Goal: Task Accomplishment & Management: Use online tool/utility

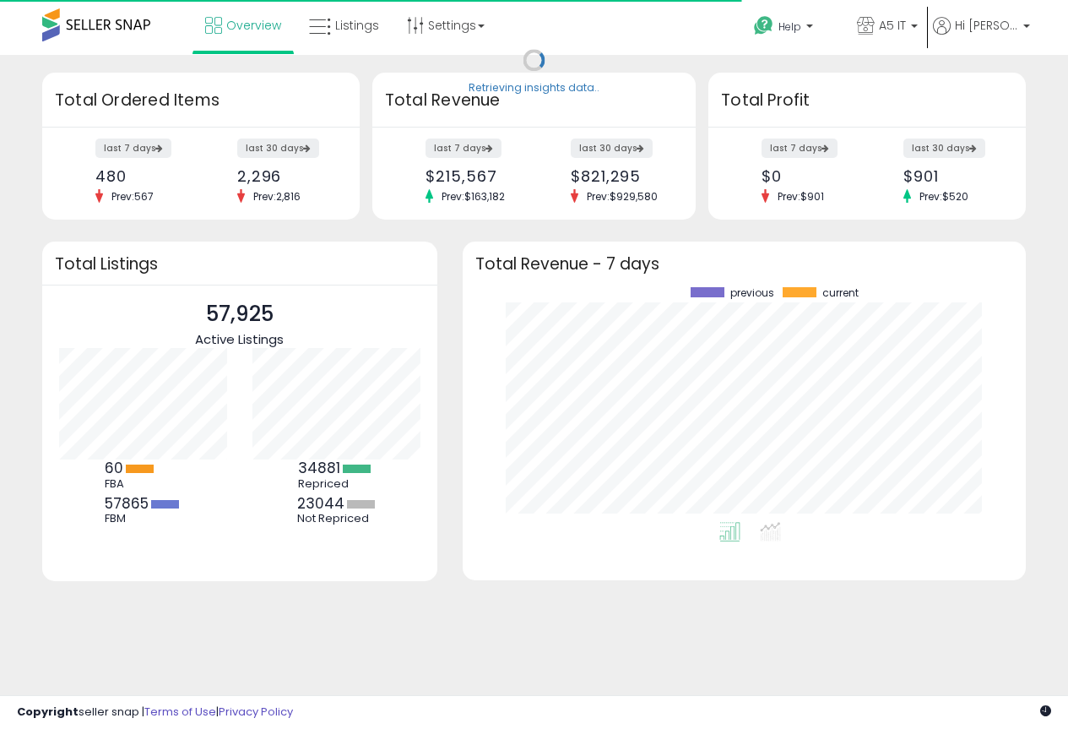
scroll to position [235, 529]
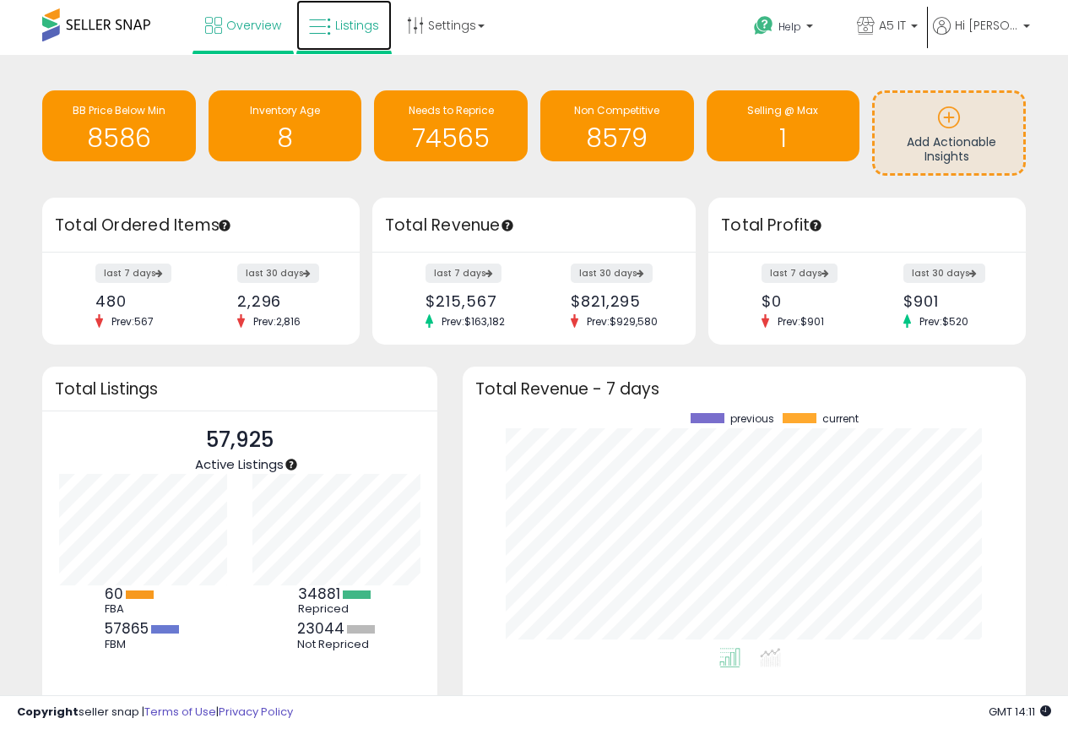
click at [354, 34] on link "Listings" at bounding box center [343, 25] width 95 height 51
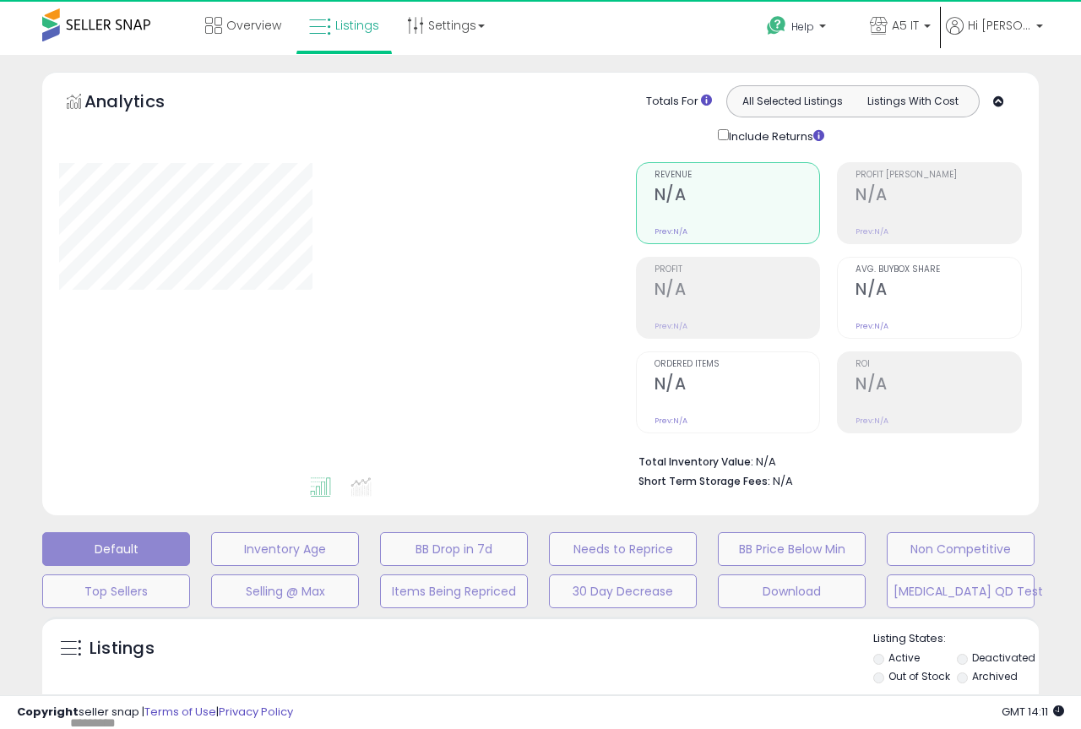
type input "*******"
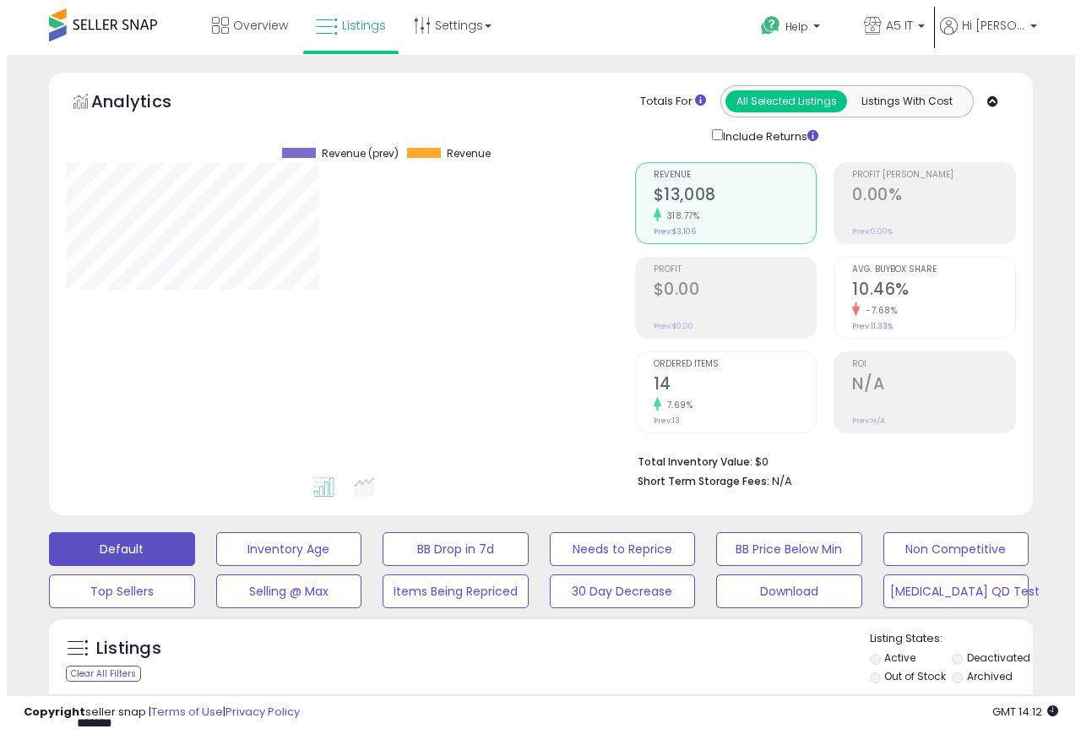
scroll to position [346, 569]
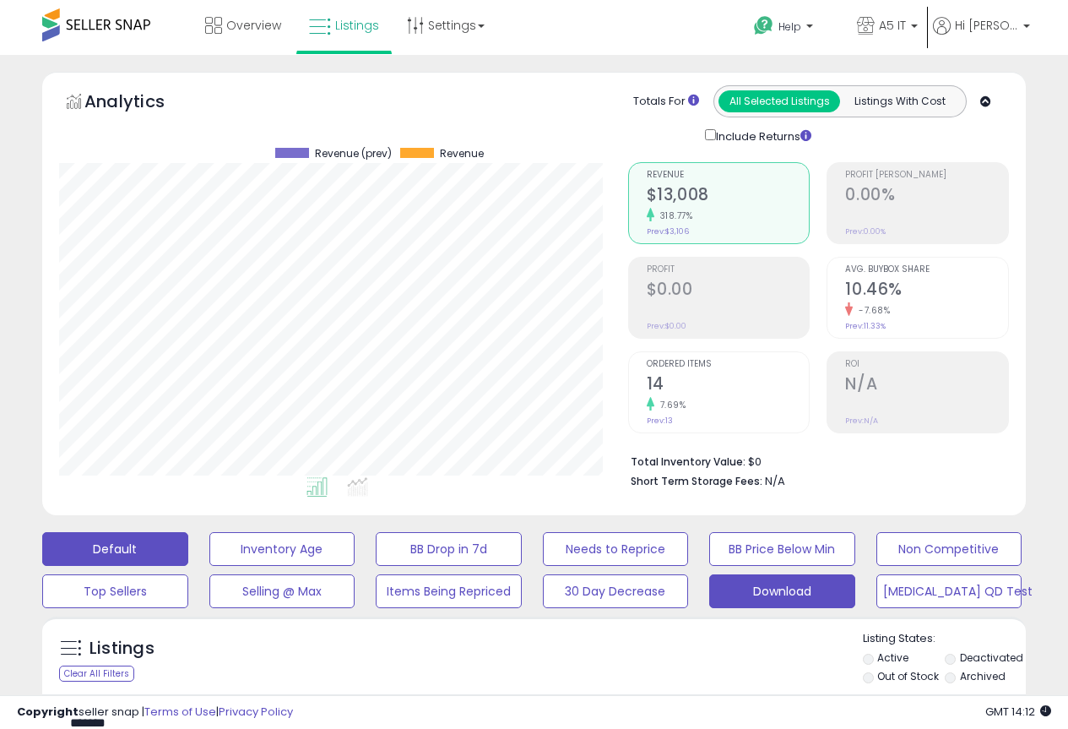
click at [355, 566] on button "Download" at bounding box center [282, 549] width 146 height 34
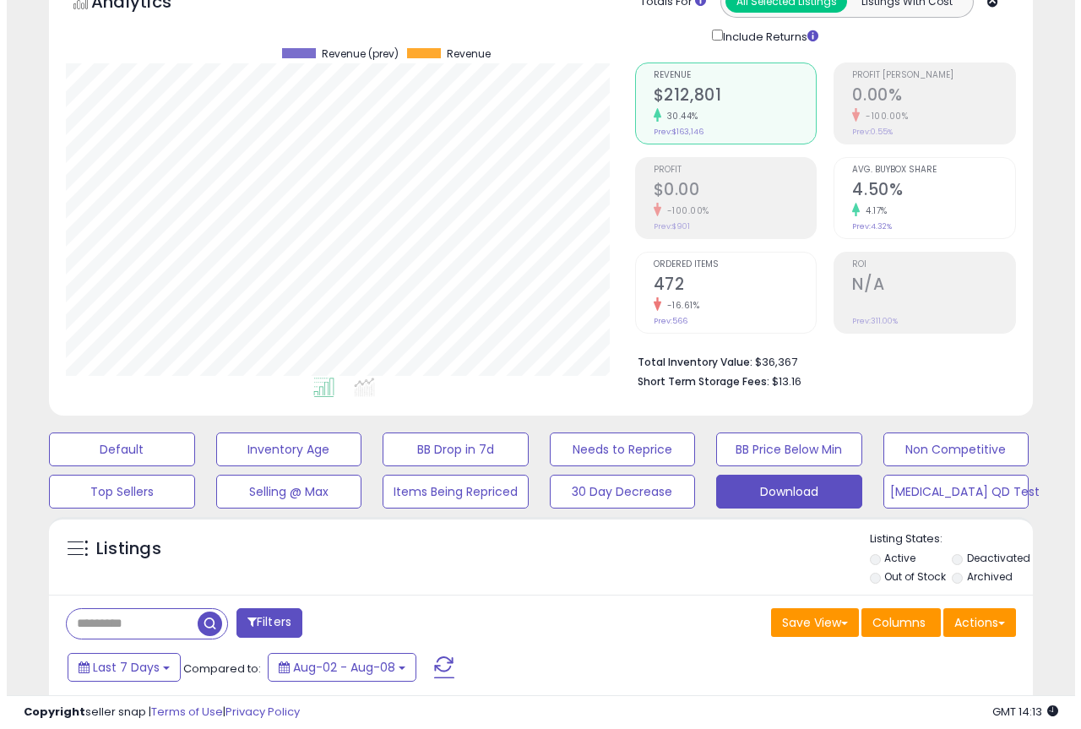
scroll to position [253, 0]
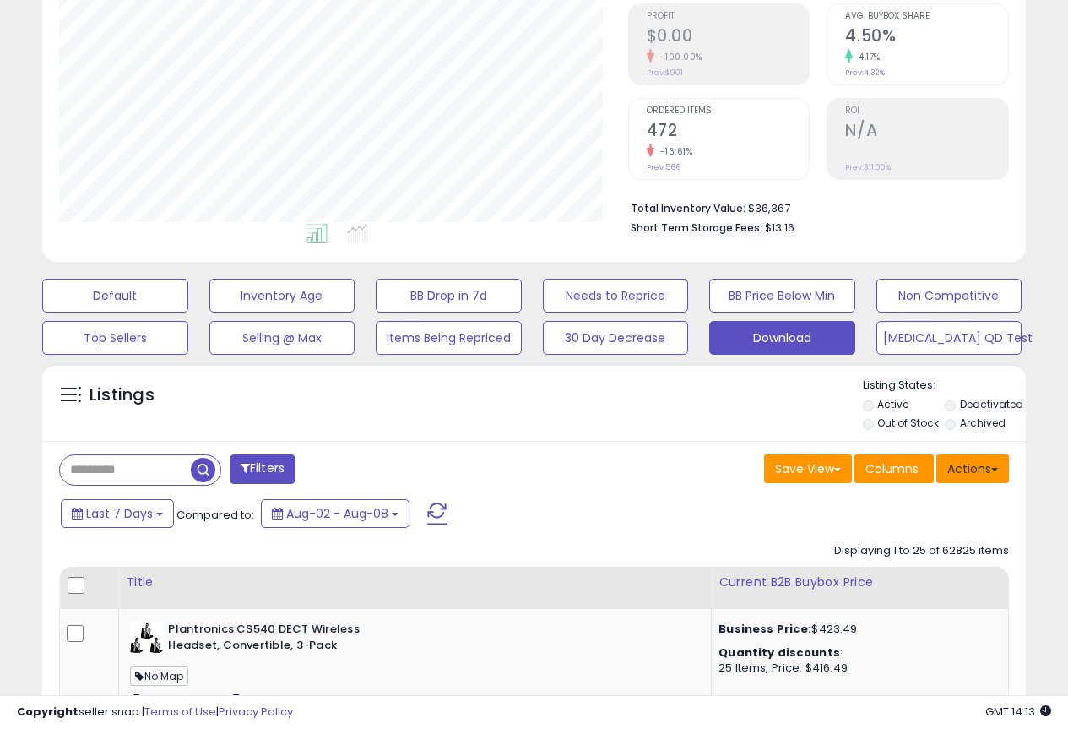
click at [974, 464] on button "Actions" at bounding box center [972, 468] width 73 height 29
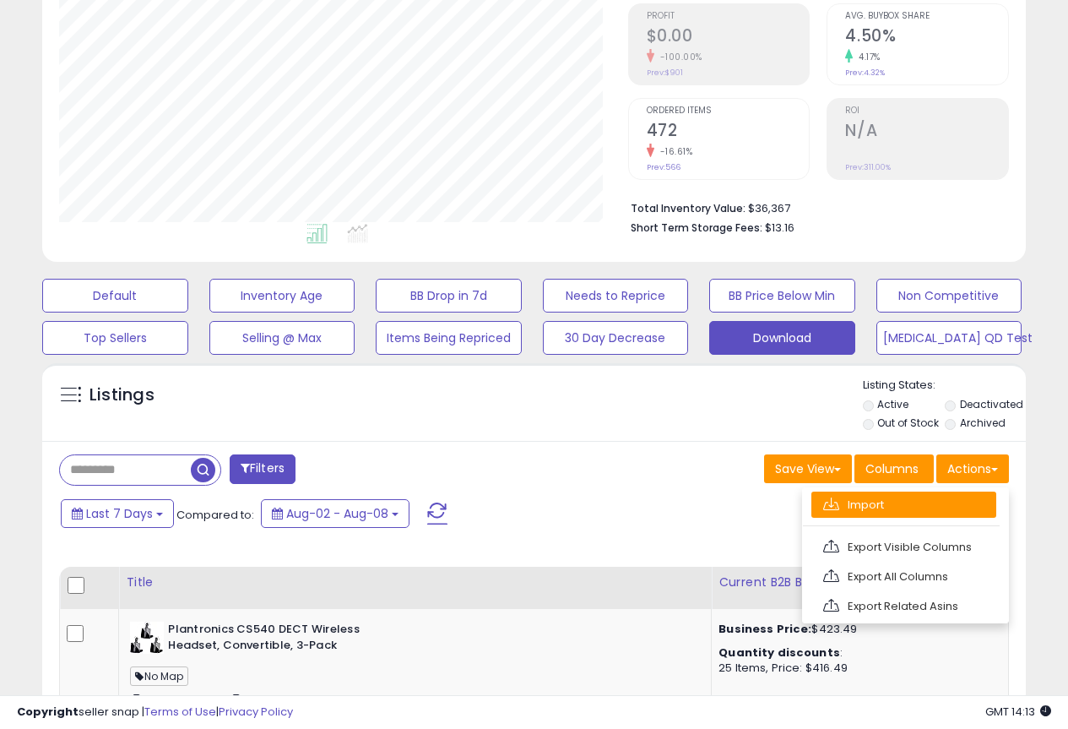
click at [916, 502] on link "Import" at bounding box center [903, 504] width 185 height 26
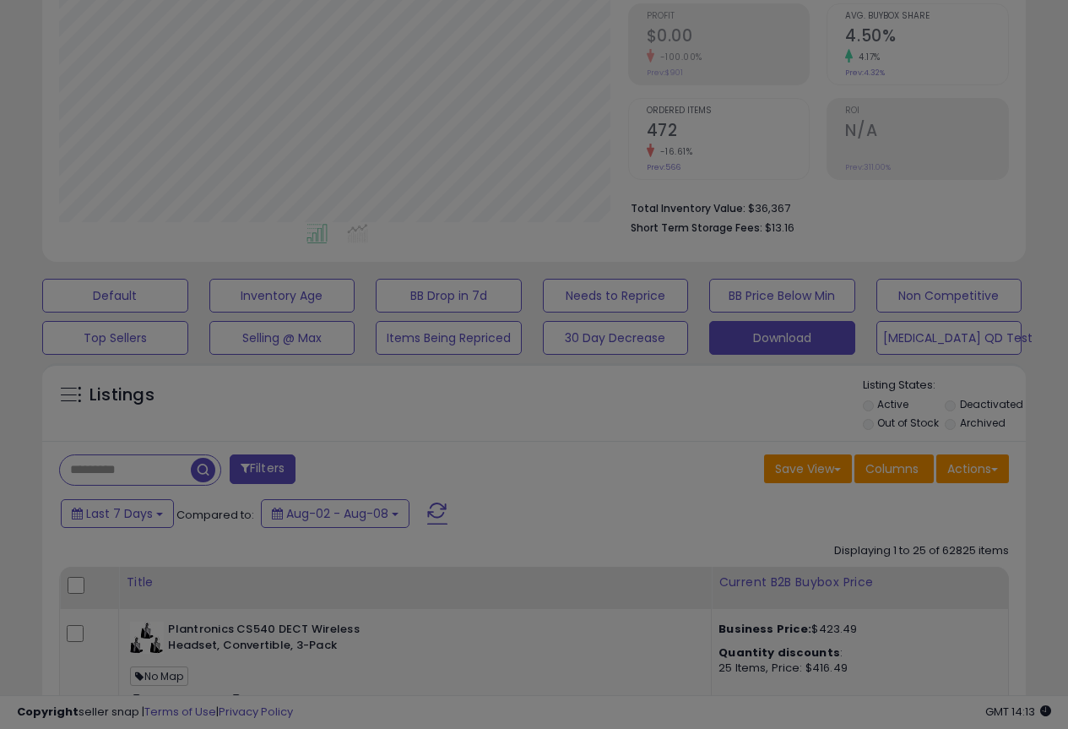
scroll to position [346, 576]
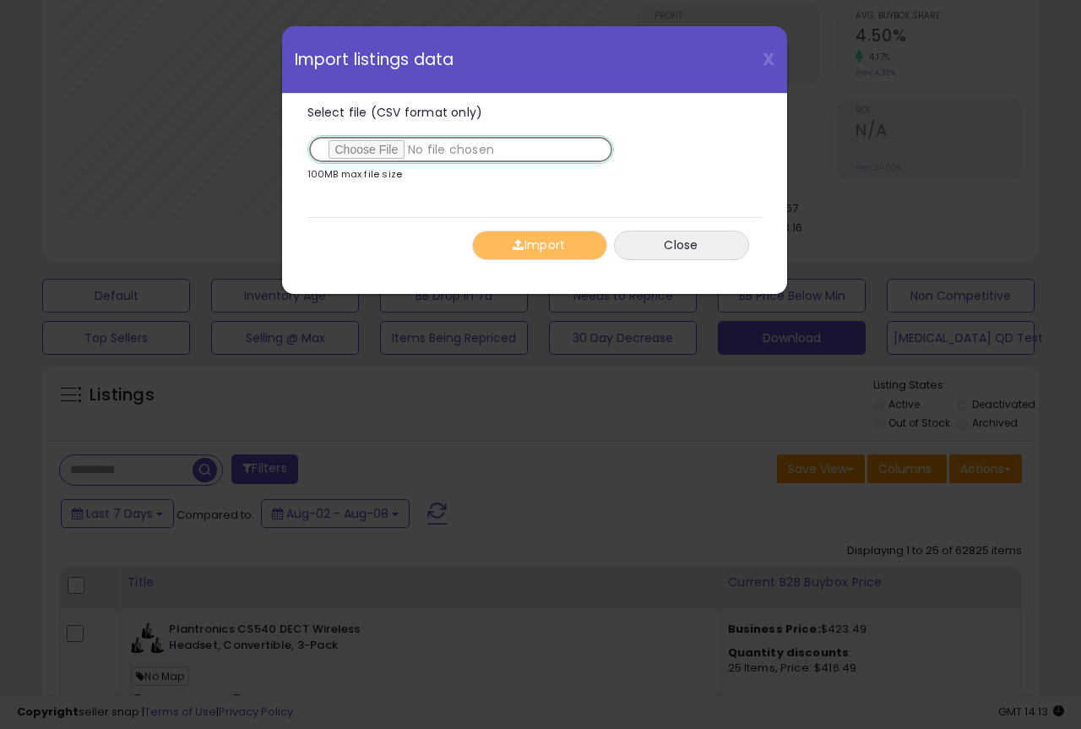
click at [362, 148] on input "Select file (CSV format only)" at bounding box center [460, 149] width 306 height 29
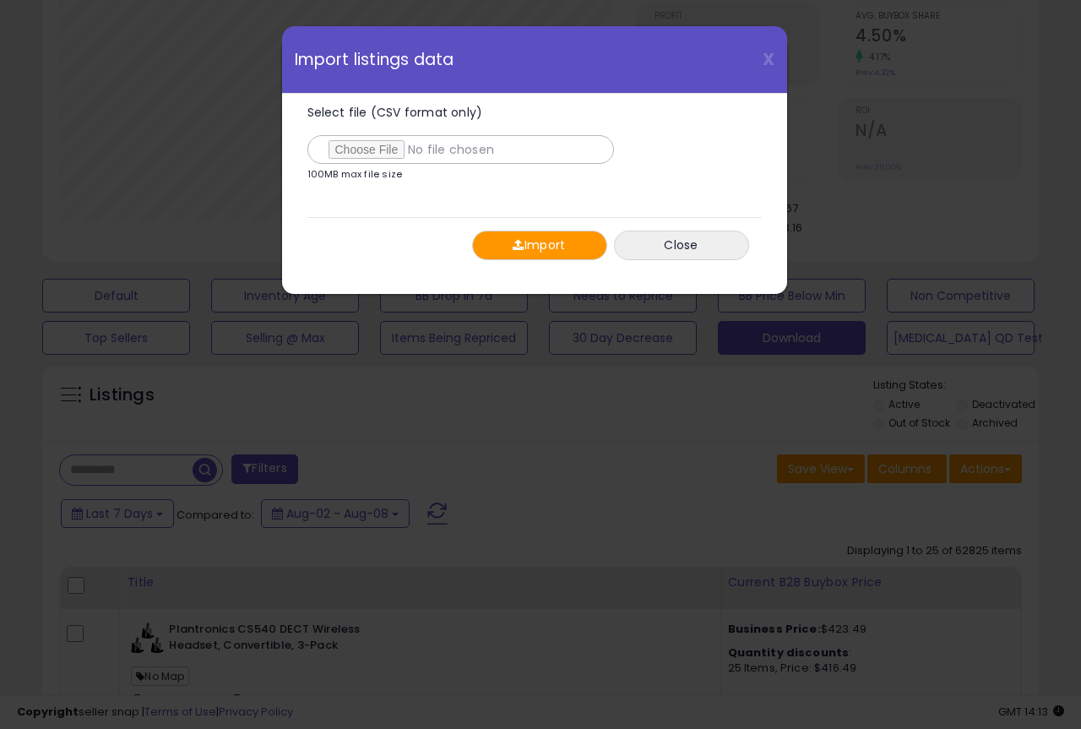
click at [579, 247] on button "Import" at bounding box center [539, 246] width 135 height 30
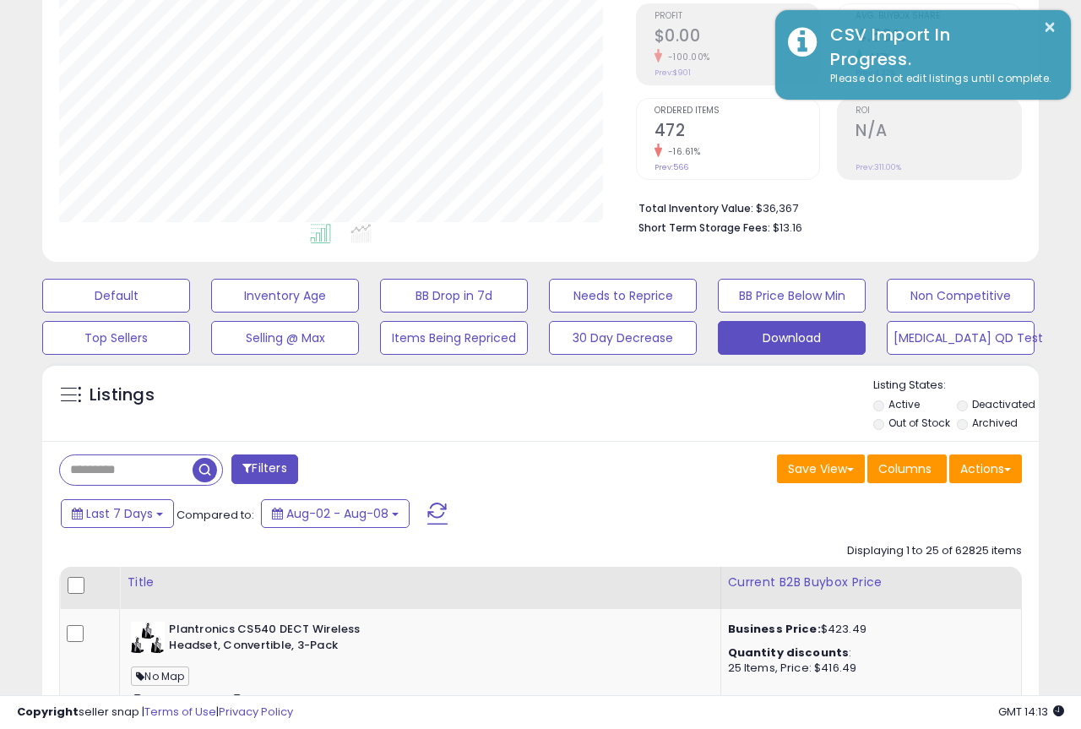
scroll to position [844003, 843780]
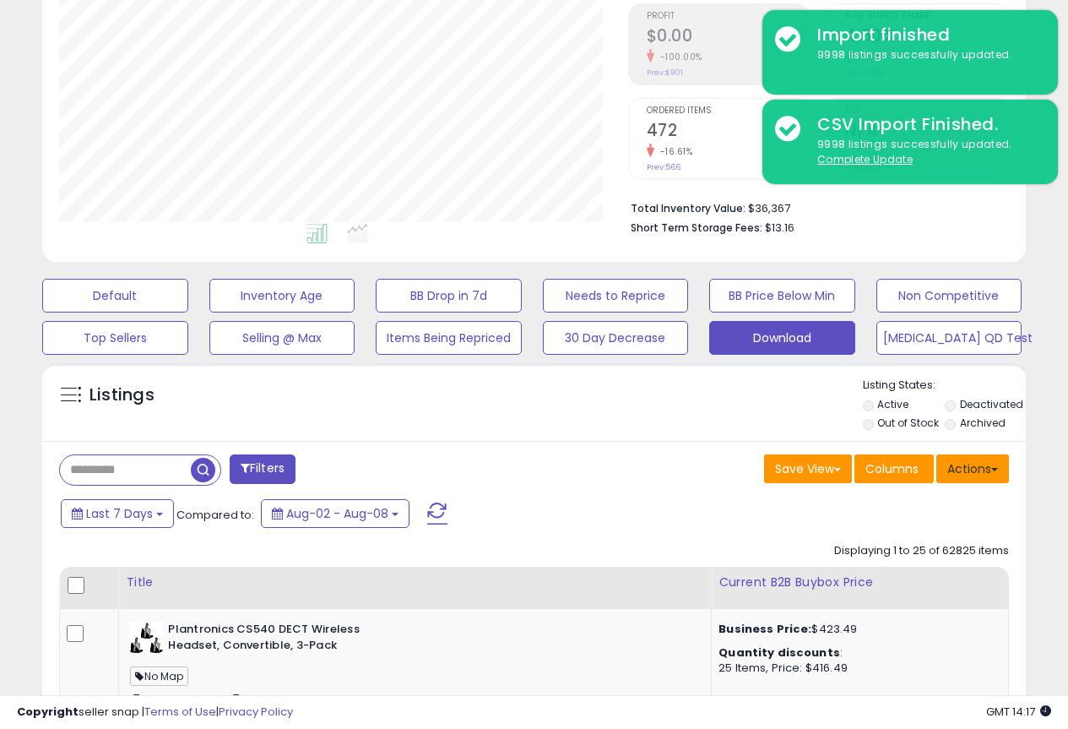
click at [974, 473] on button "Actions" at bounding box center [972, 468] width 73 height 29
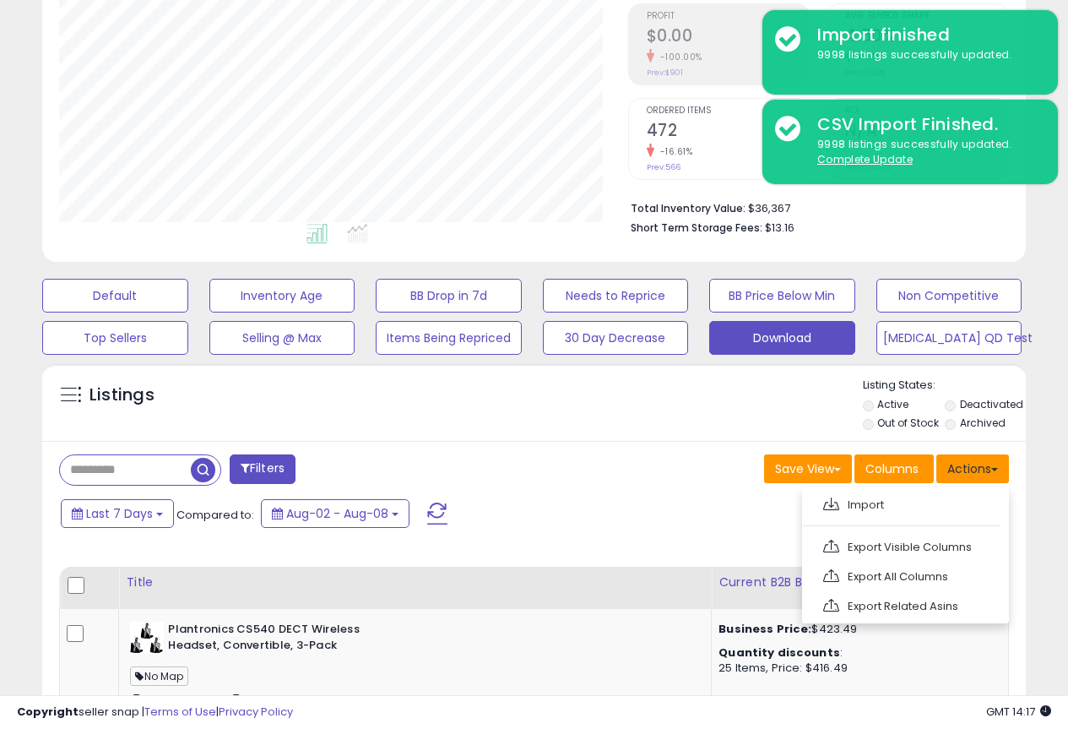
click at [974, 473] on button "Actions" at bounding box center [972, 468] width 73 height 29
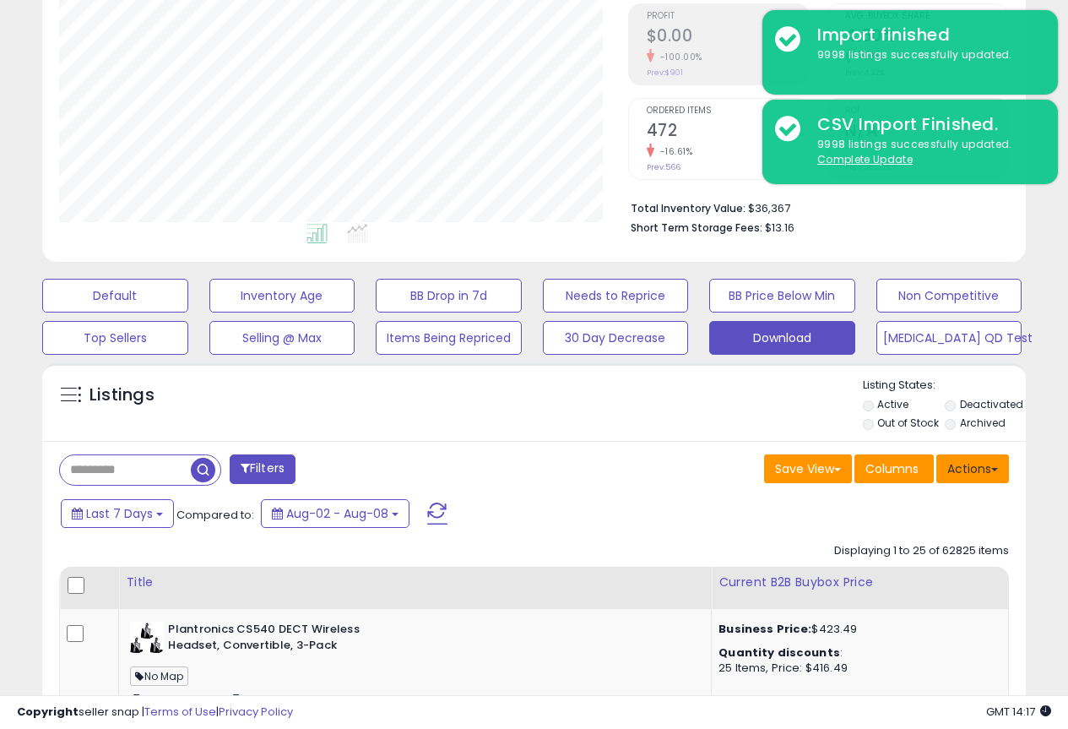
click at [974, 473] on button "Actions" at bounding box center [972, 468] width 73 height 29
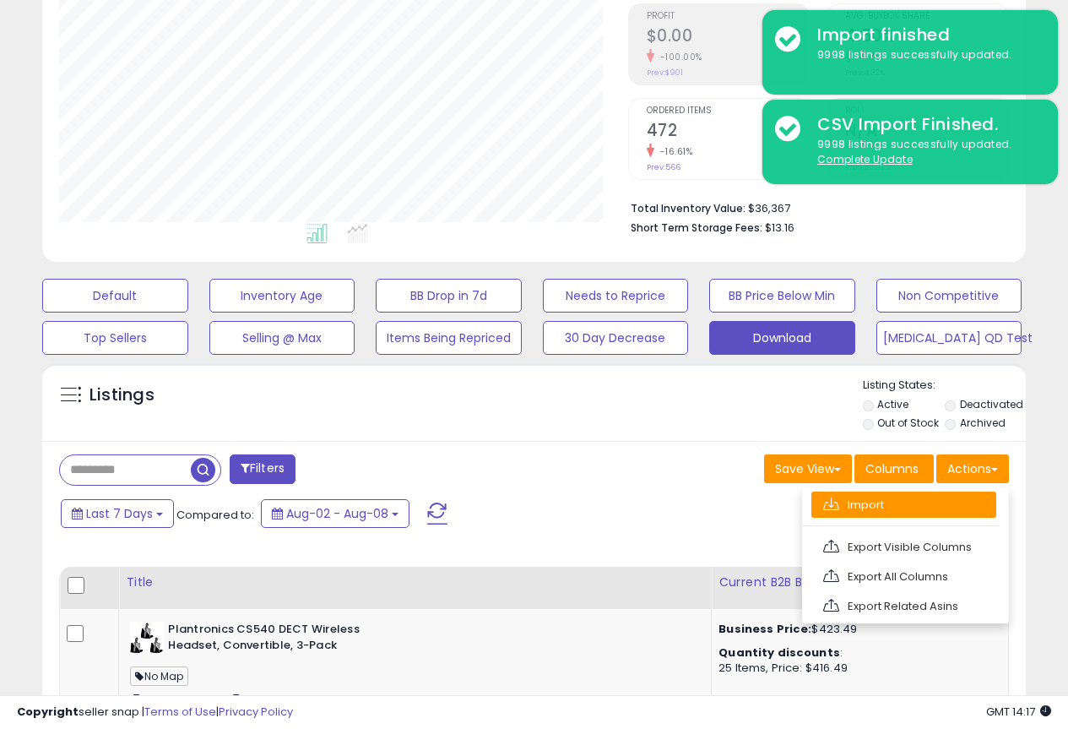
click at [865, 506] on link "Import" at bounding box center [903, 504] width 185 height 26
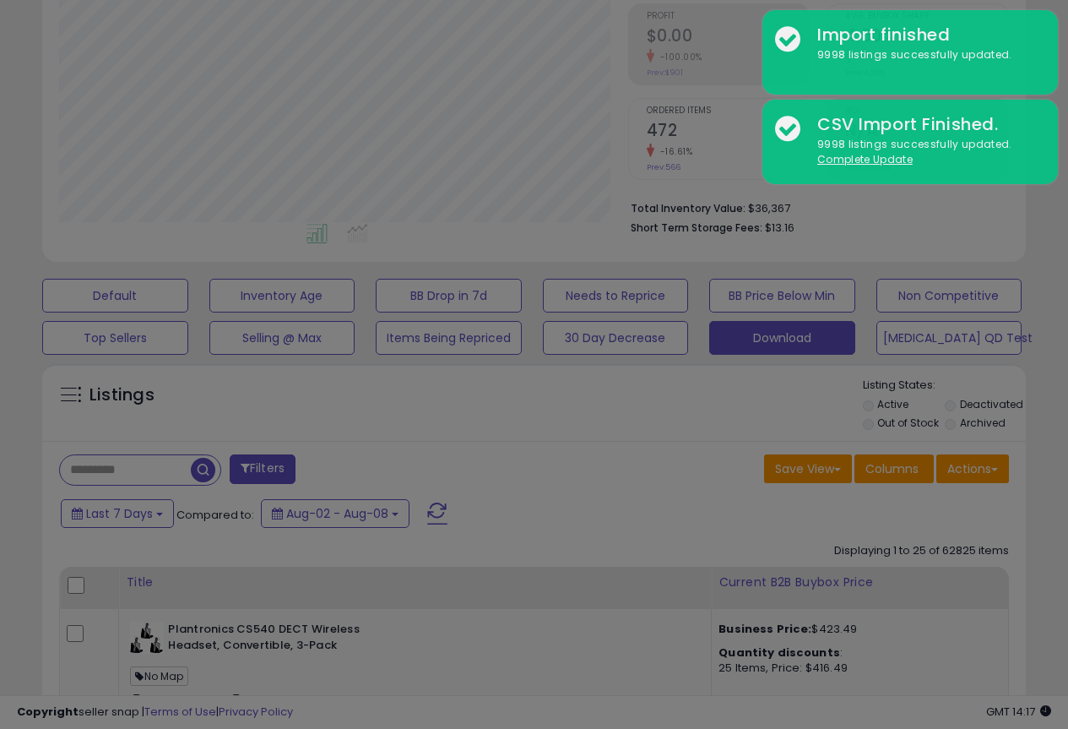
scroll to position [346, 576]
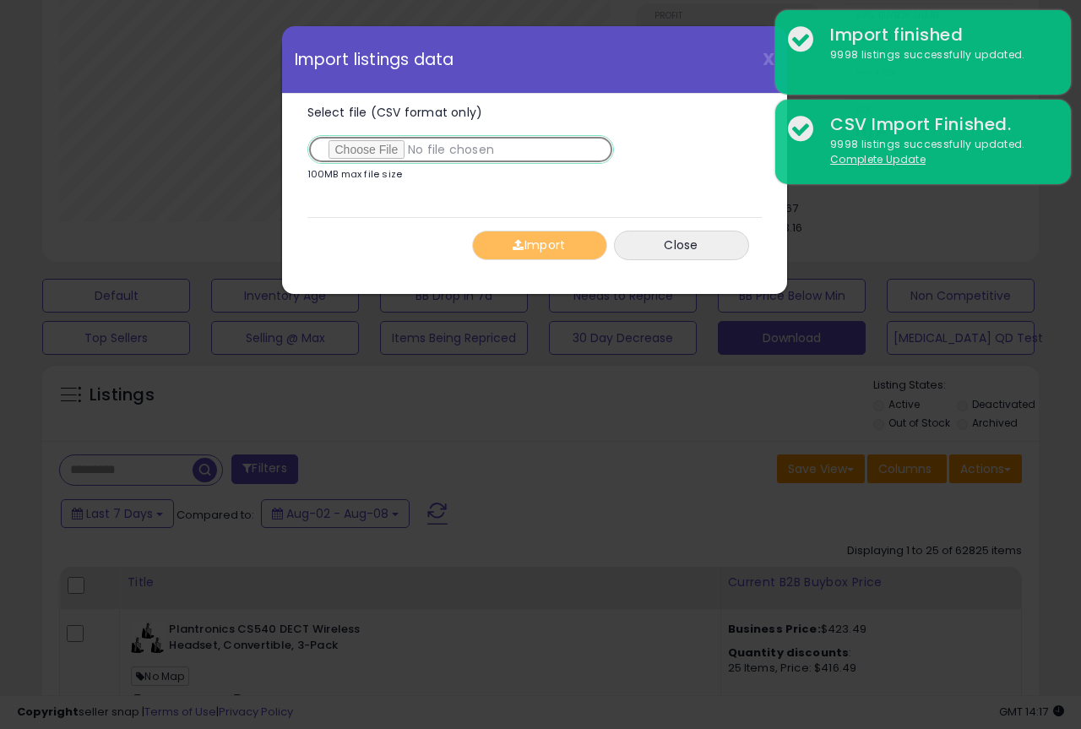
click at [355, 150] on input "Select file (CSV format only)" at bounding box center [460, 149] width 306 height 29
type input "**********"
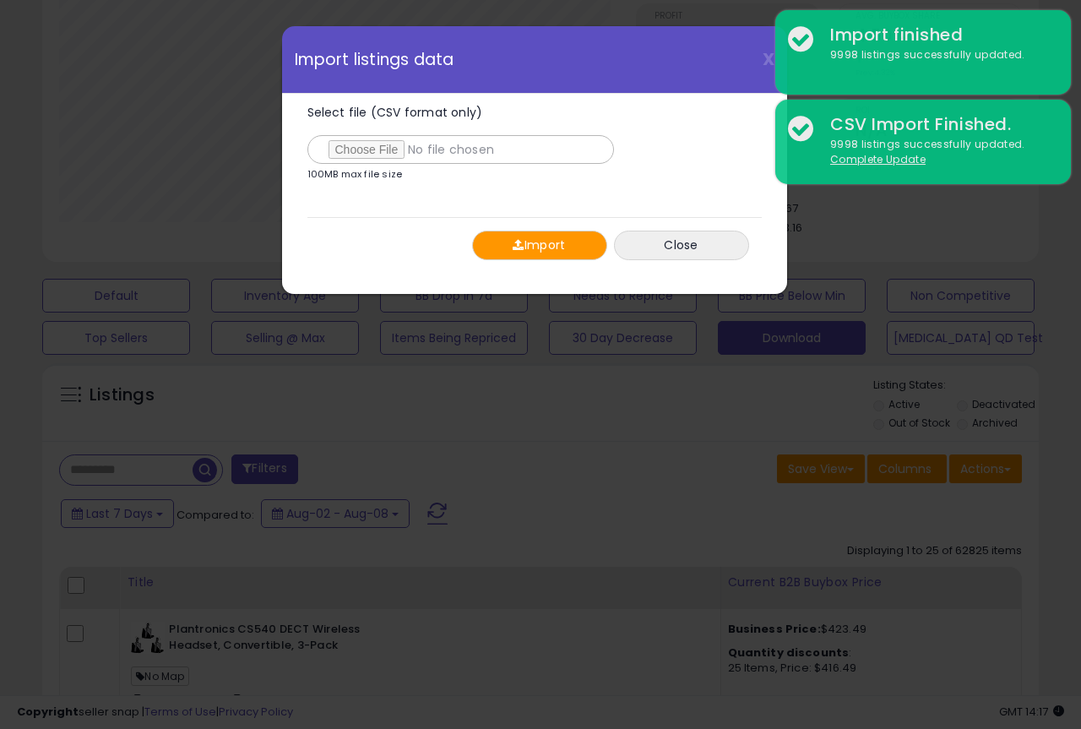
click at [545, 250] on button "Import" at bounding box center [539, 246] width 135 height 30
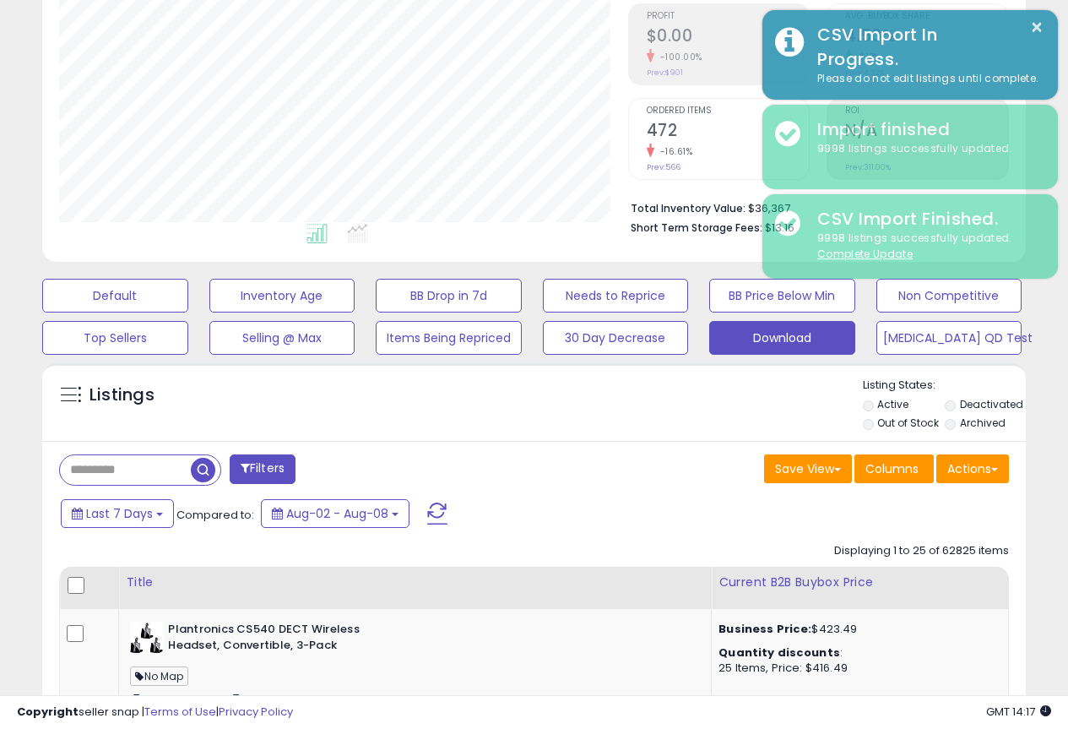
scroll to position [844003, 843780]
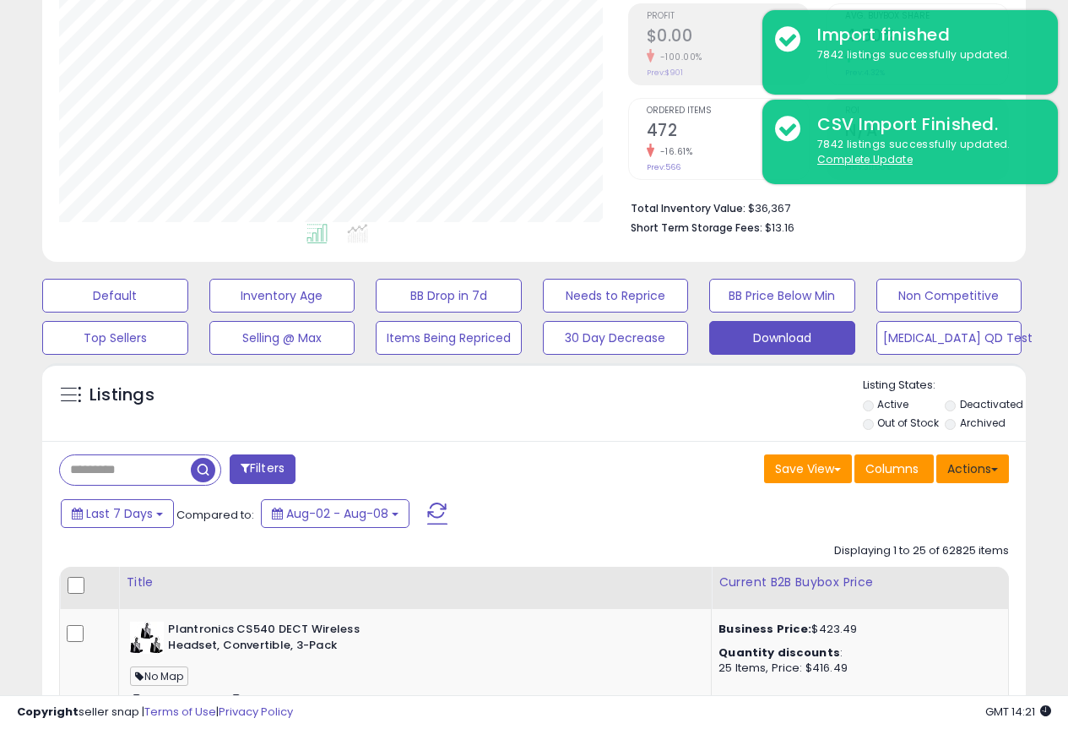
click at [995, 471] on button "Actions" at bounding box center [972, 468] width 73 height 29
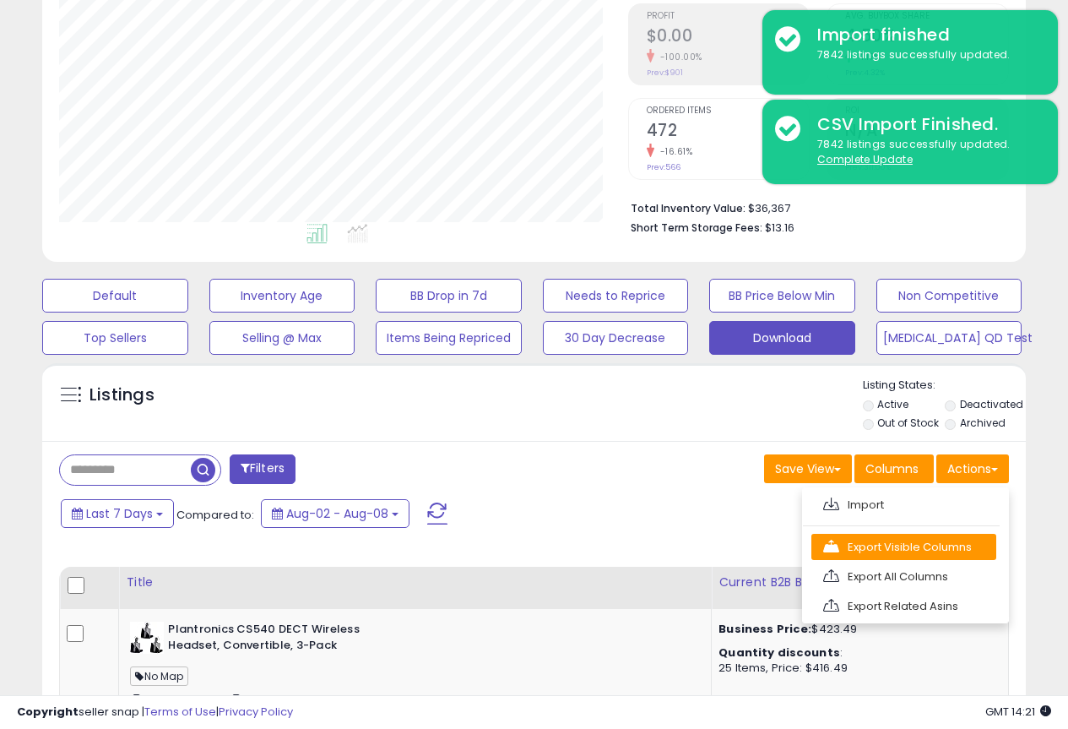
click at [912, 548] on link "Export Visible Columns" at bounding box center [903, 547] width 185 height 26
